Goal: Book appointment/travel/reservation

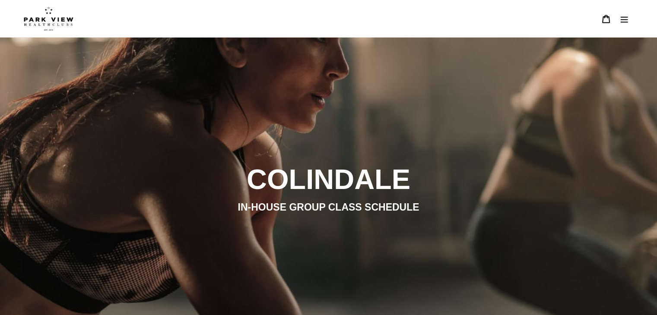
click at [620, 20] on icon "Menu" at bounding box center [624, 19] width 9 height 9
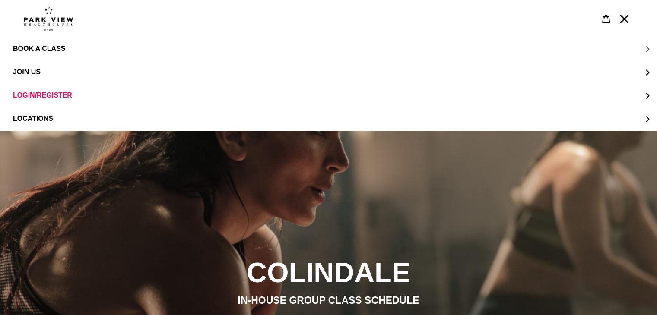
click at [43, 45] on span "BOOK A CLASS" at bounding box center [39, 48] width 52 height 7
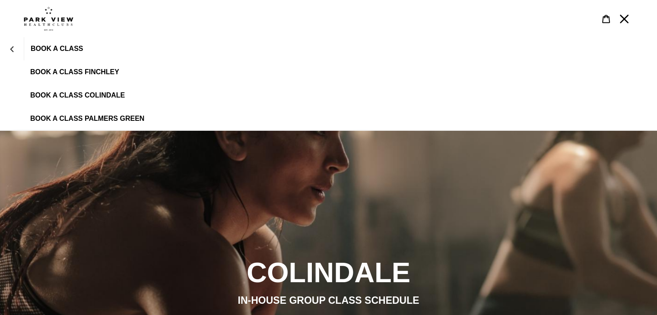
click at [71, 67] on link "BOOK A CLASS FINCHLEY" at bounding box center [328, 72] width 657 height 23
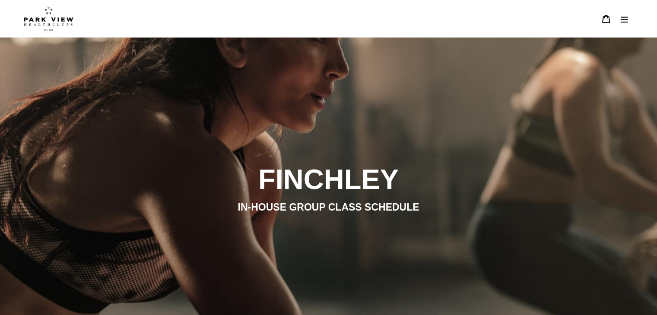
click at [620, 18] on icon "Menu" at bounding box center [624, 19] width 9 height 9
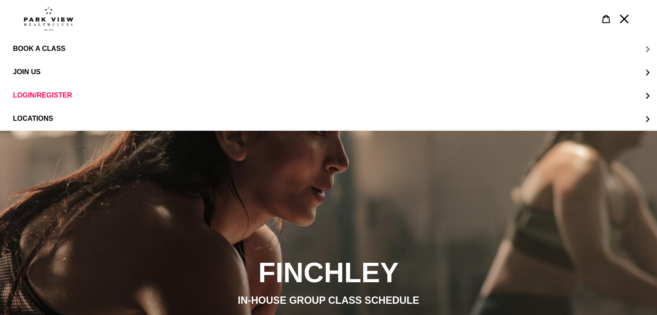
click at [49, 51] on span "BOOK A CLASS" at bounding box center [39, 48] width 52 height 7
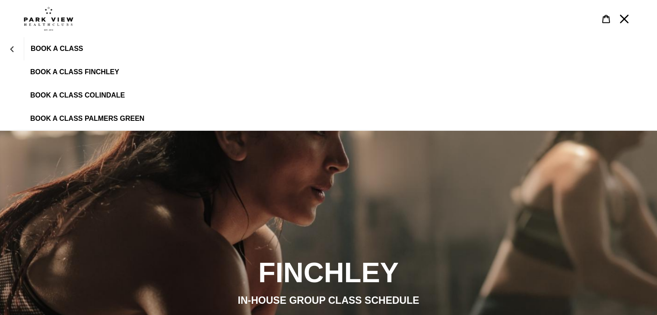
click at [82, 117] on span "BOOK A CLASS PALMERS GREEN" at bounding box center [87, 119] width 114 height 8
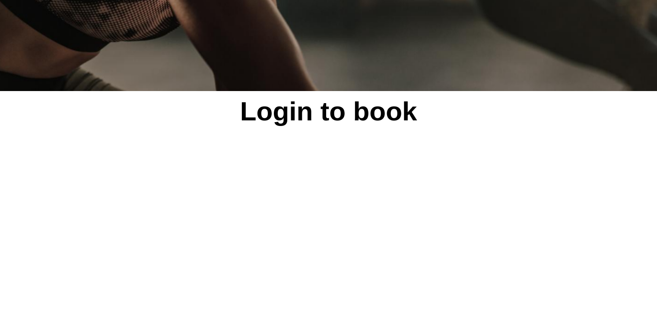
scroll to position [3, 0]
